Goal: Find specific page/section: Find specific page/section

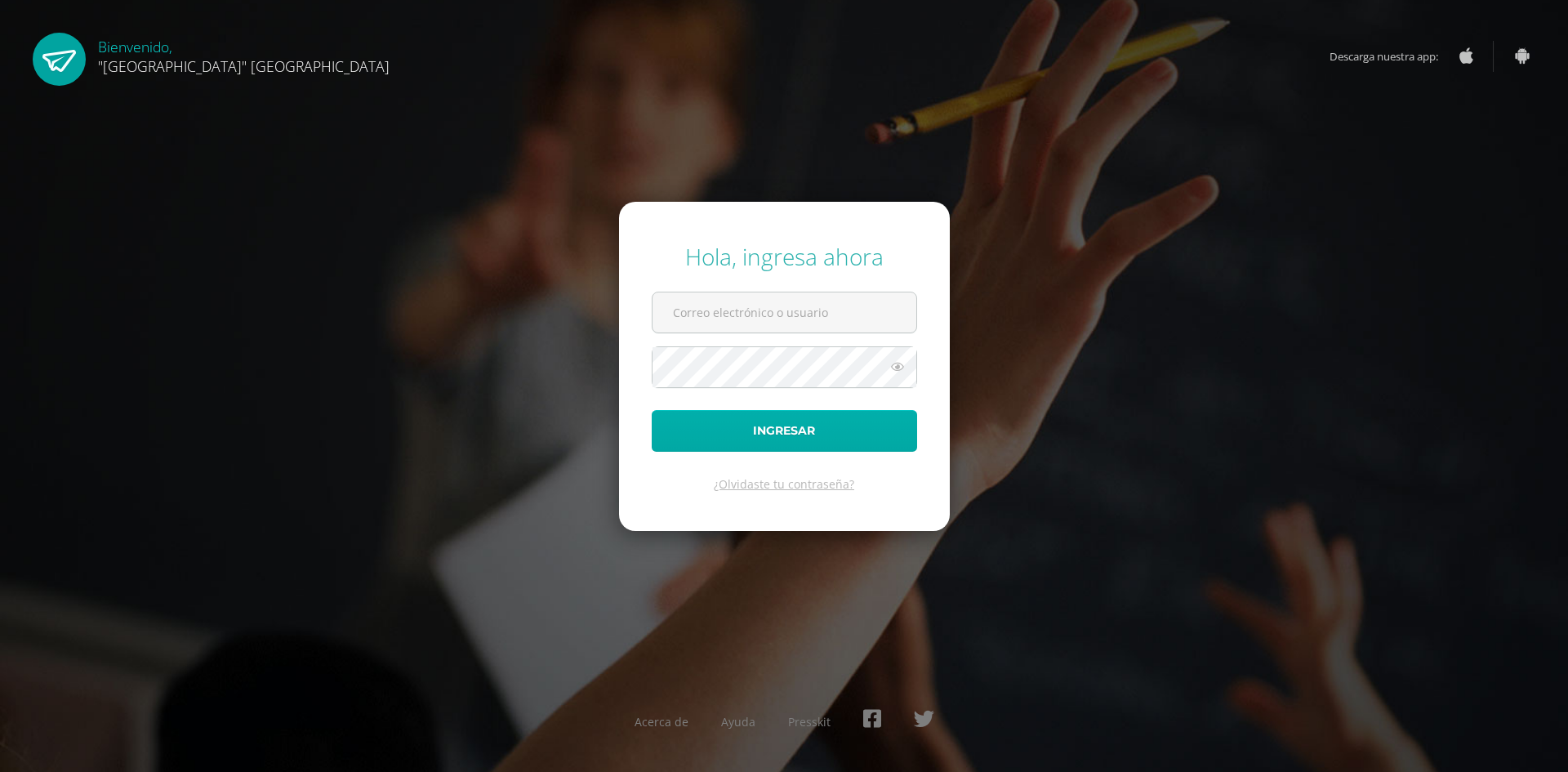
type input "[PERSON_NAME][EMAIL_ADDRESS][DOMAIN_NAME]"
click at [708, 416] on button "Ingresar" at bounding box center [784, 431] width 265 height 42
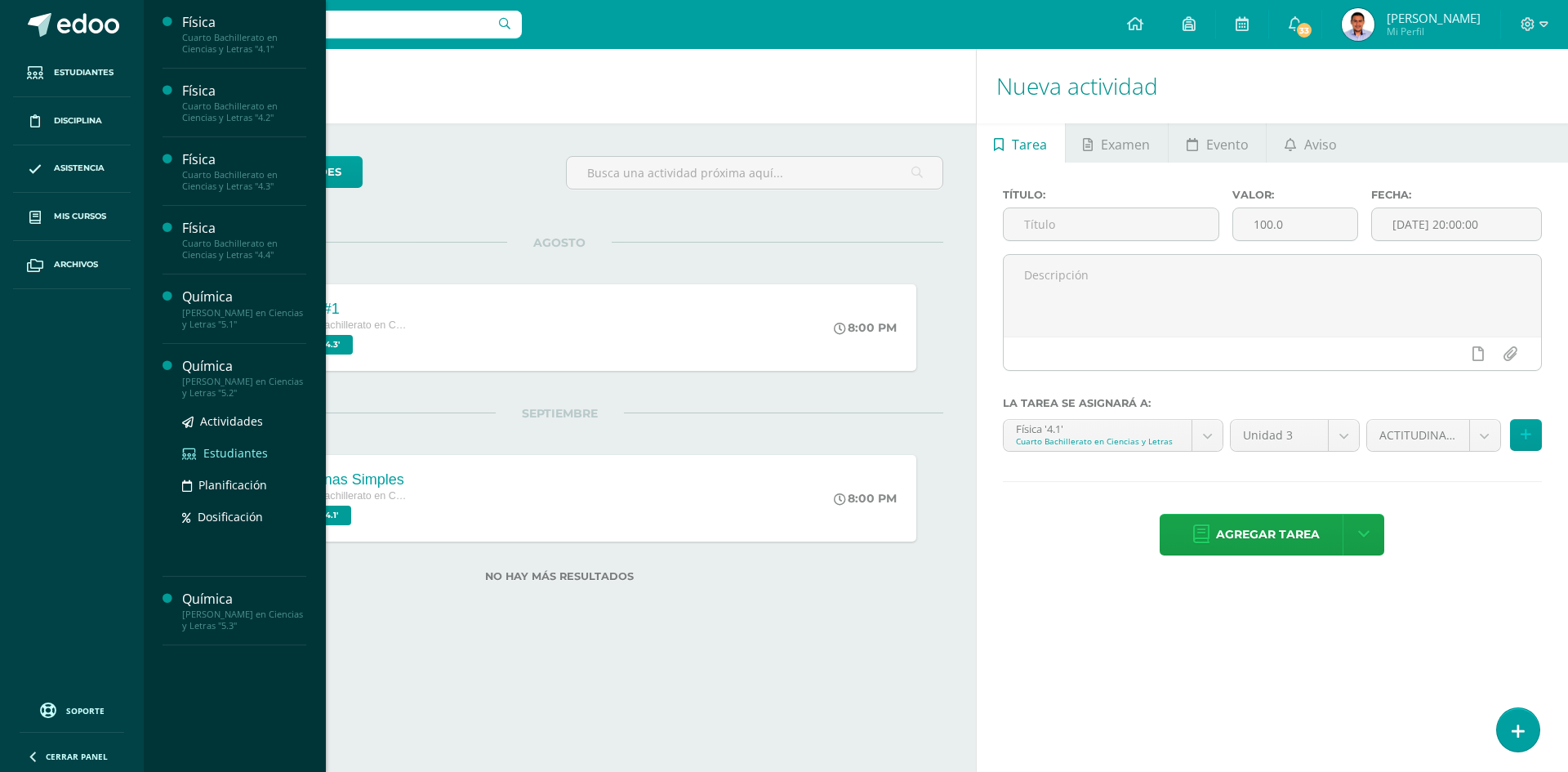
click at [242, 457] on span "Estudiantes" at bounding box center [235, 453] width 65 height 16
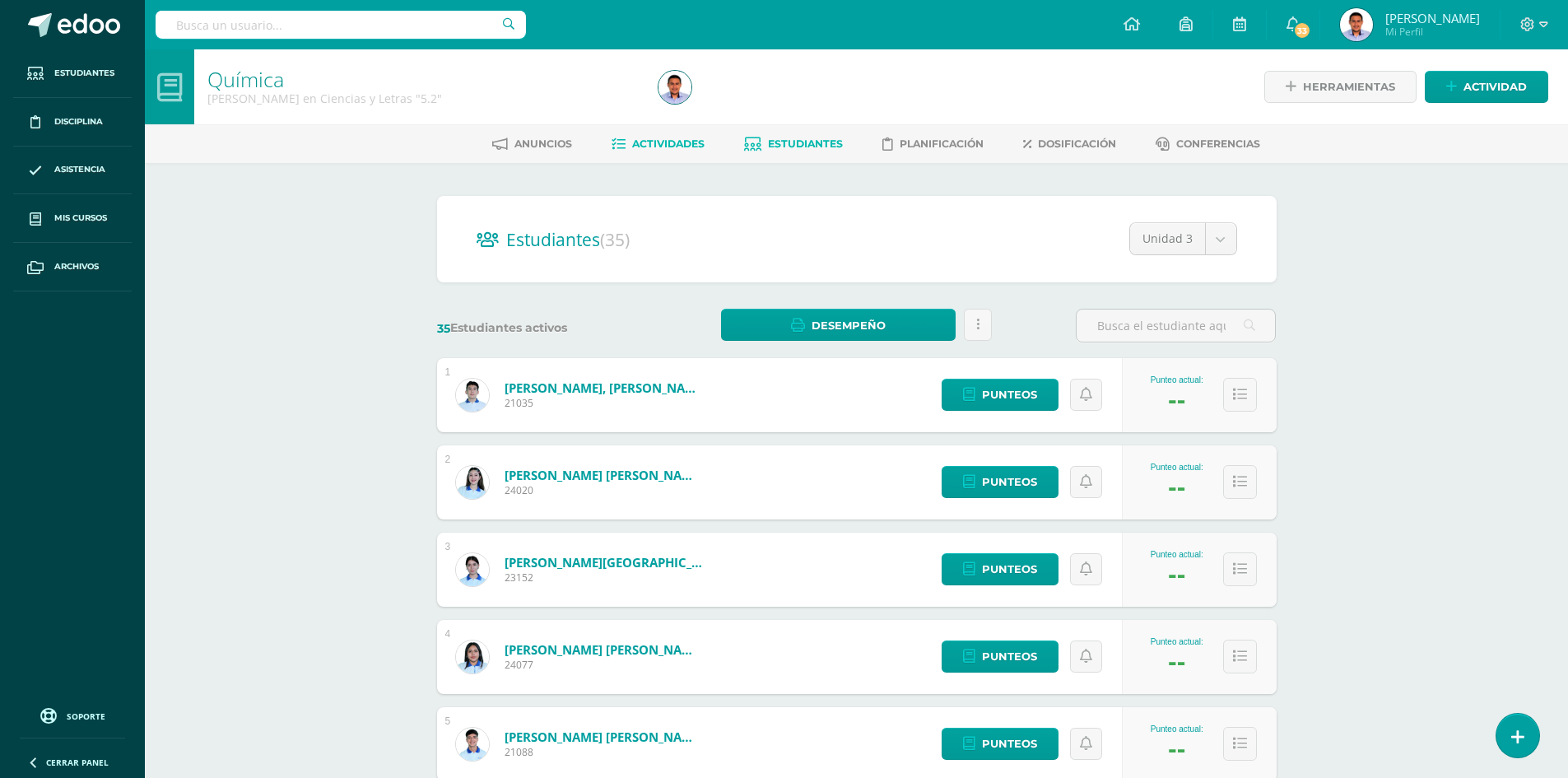
click at [669, 142] on span "Actividades" at bounding box center [668, 143] width 72 height 12
